Goal: Transaction & Acquisition: Purchase product/service

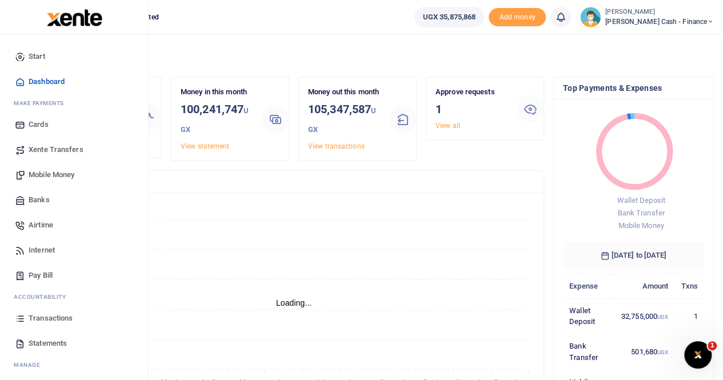
click at [50, 173] on span "Mobile Money" at bounding box center [52, 174] width 46 height 11
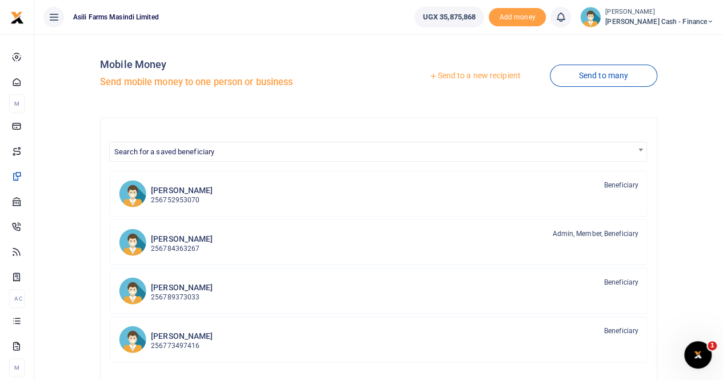
click at [462, 75] on link "Send to a new recipient" at bounding box center [474, 76] width 149 height 21
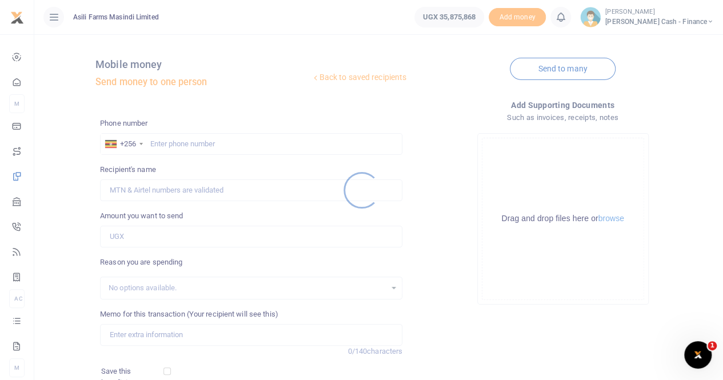
click at [159, 143] on div at bounding box center [361, 190] width 723 height 380
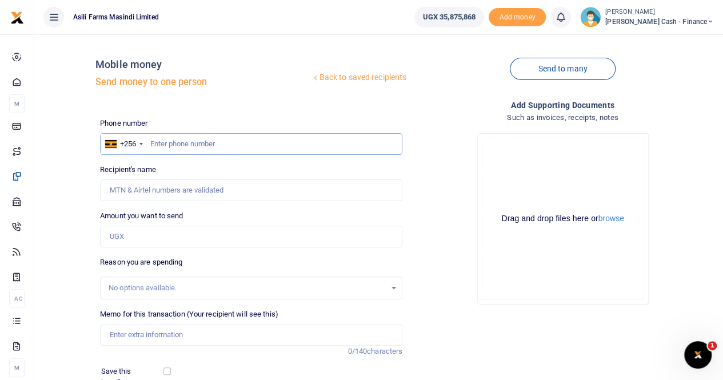
click at [155, 139] on input "text" at bounding box center [251, 144] width 302 height 22
paste input "0701-893174"
drag, startPoint x: 169, startPoint y: 142, endPoint x: 177, endPoint y: 141, distance: 8.1
click at [169, 142] on input "0701-893174" at bounding box center [251, 144] width 302 height 22
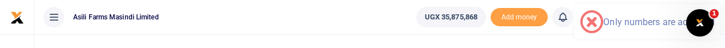
type input "0701893174"
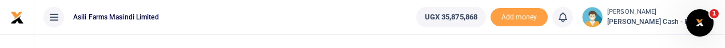
type input "[PERSON_NAME]"
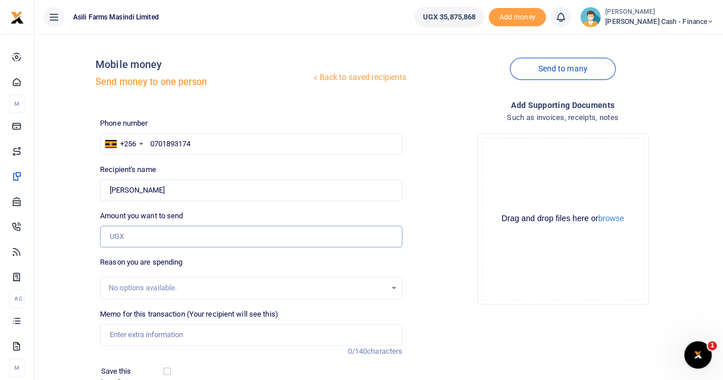
click at [119, 238] on input "Amount you want to send" at bounding box center [251, 237] width 302 height 22
paste input "2 ,280,000"
drag, startPoint x: 137, startPoint y: 235, endPoint x: 131, endPoint y: 203, distance: 32.0
click at [134, 221] on div "Amount you want to send NaN Amount is required." at bounding box center [251, 228] width 302 height 37
type input "N"
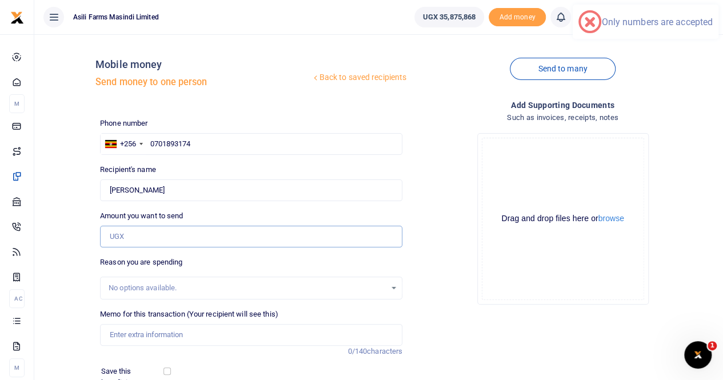
type input "0"
paste input "2 ,280,000"
type input "NaN"
drag, startPoint x: 131, startPoint y: 235, endPoint x: 80, endPoint y: 217, distance: 54.6
click at [89, 236] on div "Back to saved recipients Mobile money Send money to one person Send to many Pho…" at bounding box center [378, 255] width 679 height 424
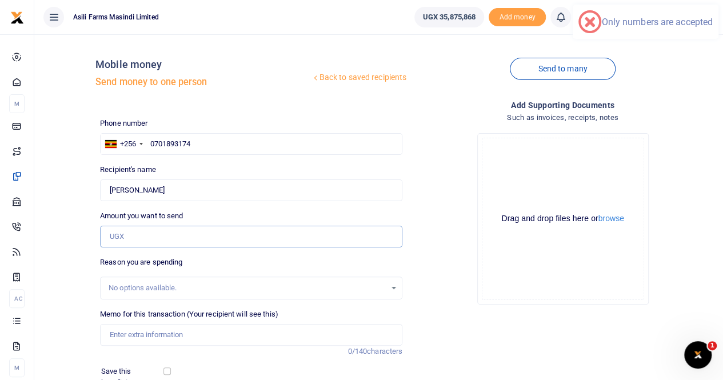
type input "0"
click at [134, 233] on input "0" at bounding box center [251, 237] width 302 height 22
type input "0"
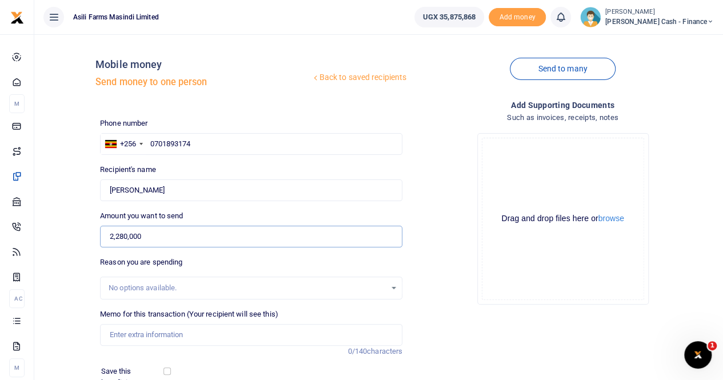
type input "2,280,000"
click at [146, 335] on input "Memo for this transaction (Your recipient will see this)" at bounding box center [251, 335] width 302 height 22
click at [130, 333] on input "Memo for this transaction (Your recipient will see this)" at bounding box center [251, 335] width 302 height 22
paste input "Requisition for phones for Alex -System Administrator and Kizito -Supervisor"
click at [215, 334] on input "Requisition for phones for Alex -System Administrator and Kizito -Supervisor" at bounding box center [251, 335] width 302 height 22
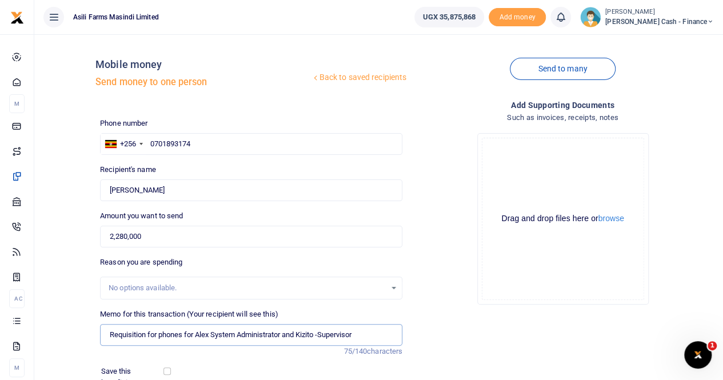
click at [108, 338] on input "Requisition for phones for Alex System Administrator and Kizito -Supervisor" at bounding box center [251, 335] width 302 height 22
click at [616, 219] on button "browse" at bounding box center [611, 218] width 26 height 9
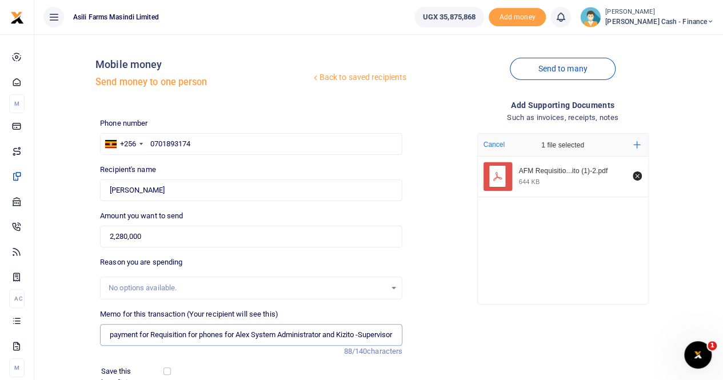
click at [188, 334] on input "payment for Requisition for phones for Alex System Administrator and Kizito -Su…" at bounding box center [251, 335] width 302 height 22
click at [189, 334] on input "payment for Requisition for phones for Alex System Administrator and Kizito -Su…" at bounding box center [251, 335] width 302 height 22
click at [115, 333] on input "payment for phones for Alex System Administrator and Kizito -Supervisor" at bounding box center [251, 335] width 302 height 22
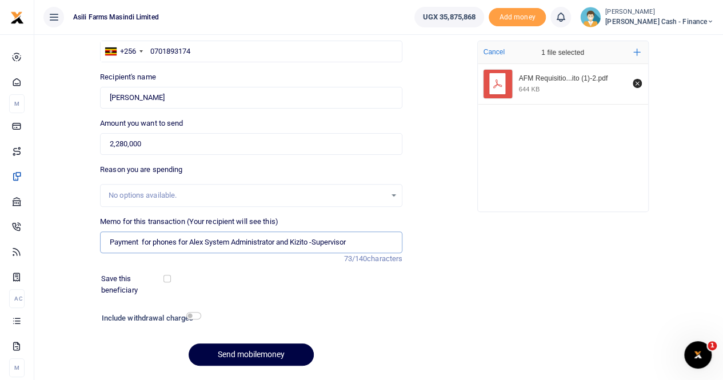
scroll to position [125, 0]
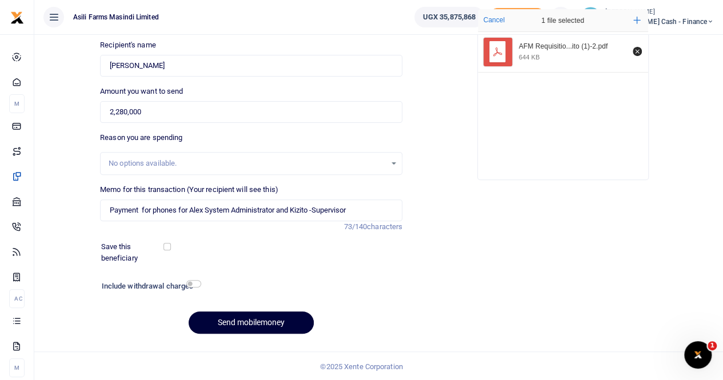
click at [230, 319] on button "Send mobilemoney" at bounding box center [251, 322] width 125 height 22
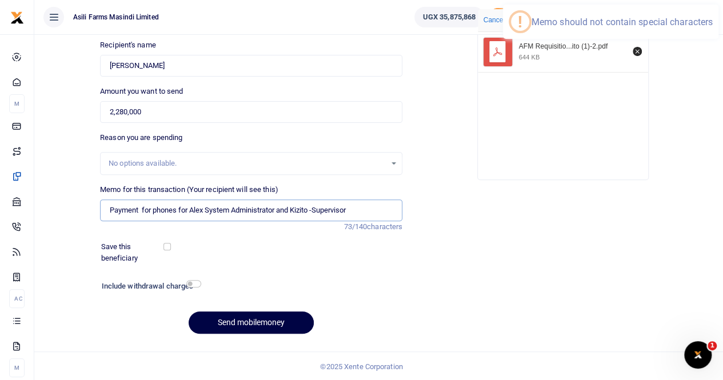
click at [319, 206] on input "Payment for phones for Alex System Administrator and Kizito -Supervisor" at bounding box center [251, 210] width 302 height 22
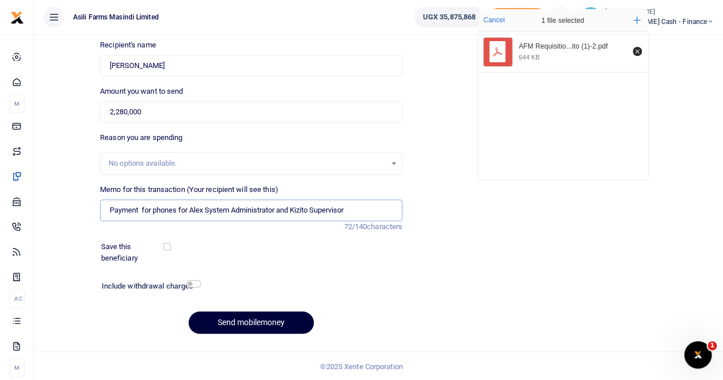
type input "Payment for phones for Alex System Administrator and Kizito Supervisor"
click at [228, 319] on button "Send mobilemoney" at bounding box center [251, 322] width 125 height 22
